Goal: Task Accomplishment & Management: Manage account settings

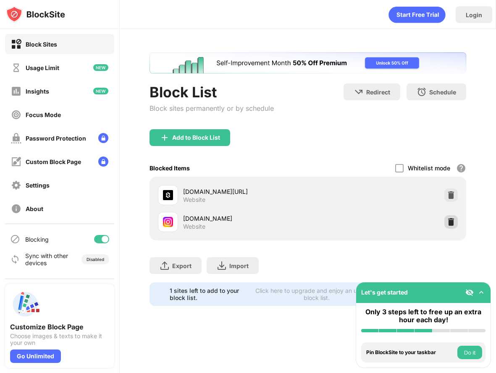
click at [450, 221] on img at bounding box center [451, 222] width 8 height 8
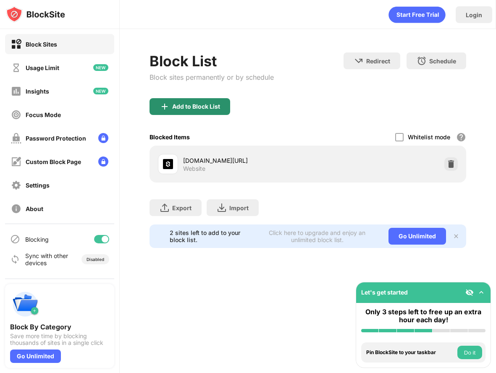
click at [204, 102] on div "Add to Block List" at bounding box center [189, 106] width 81 height 17
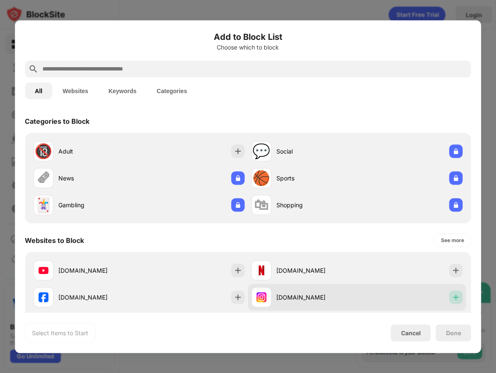
click at [457, 297] on img at bounding box center [456, 297] width 8 height 8
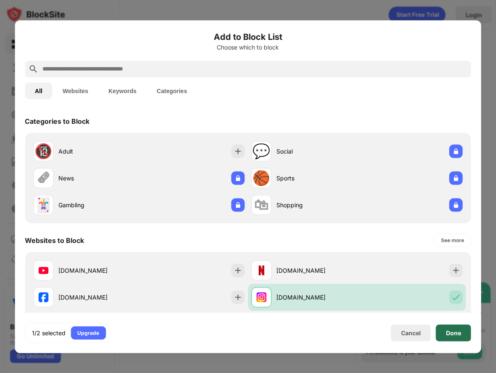
click at [451, 335] on div "Done" at bounding box center [453, 333] width 15 height 7
